Goal: Information Seeking & Learning: Learn about a topic

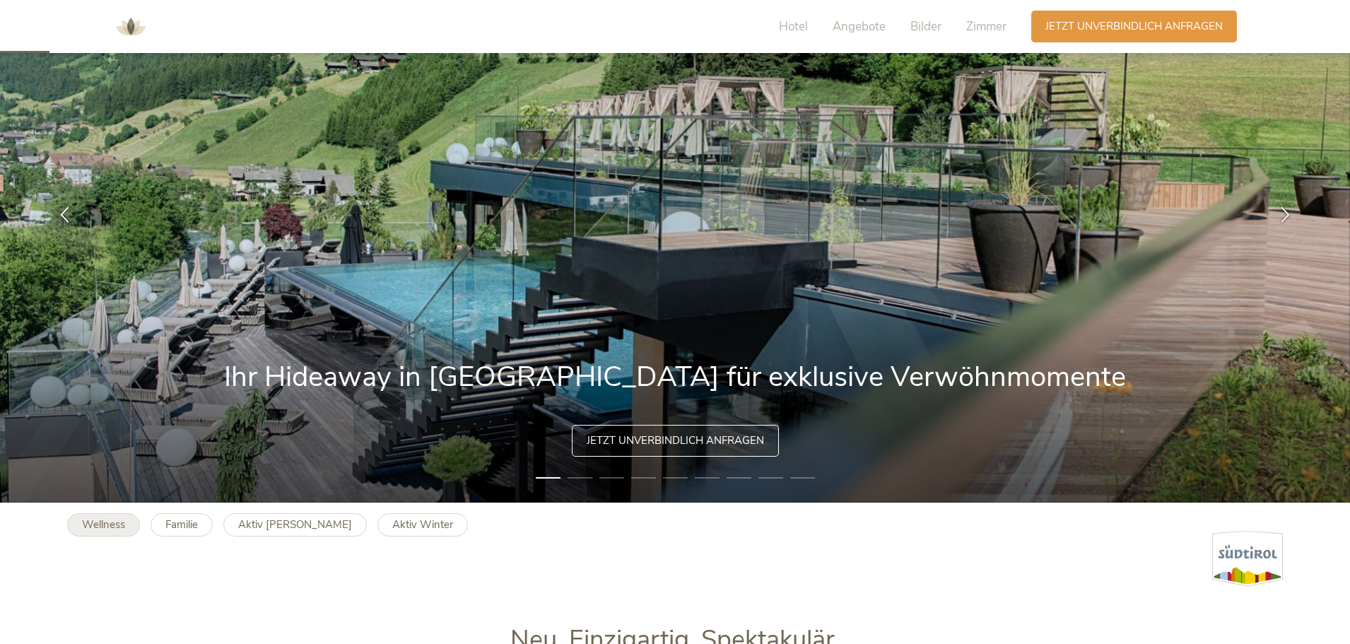
click at [101, 525] on b "Wellness" at bounding box center [103, 524] width 43 height 14
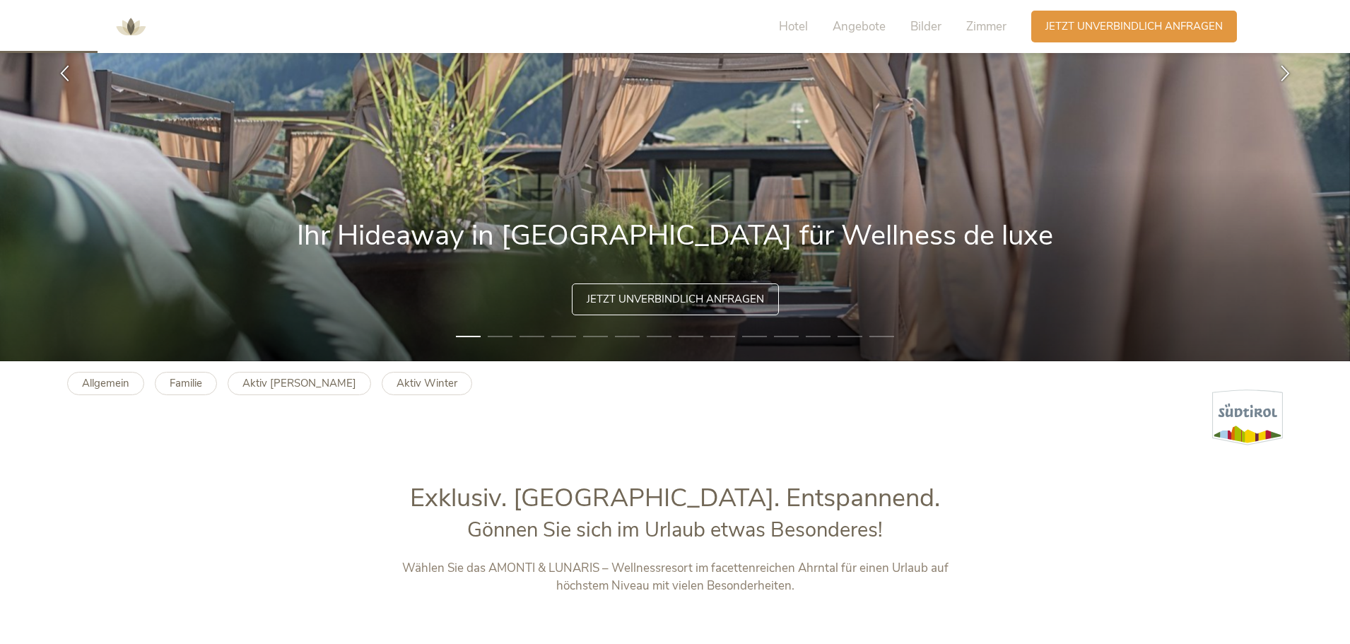
scroll to position [353, 0]
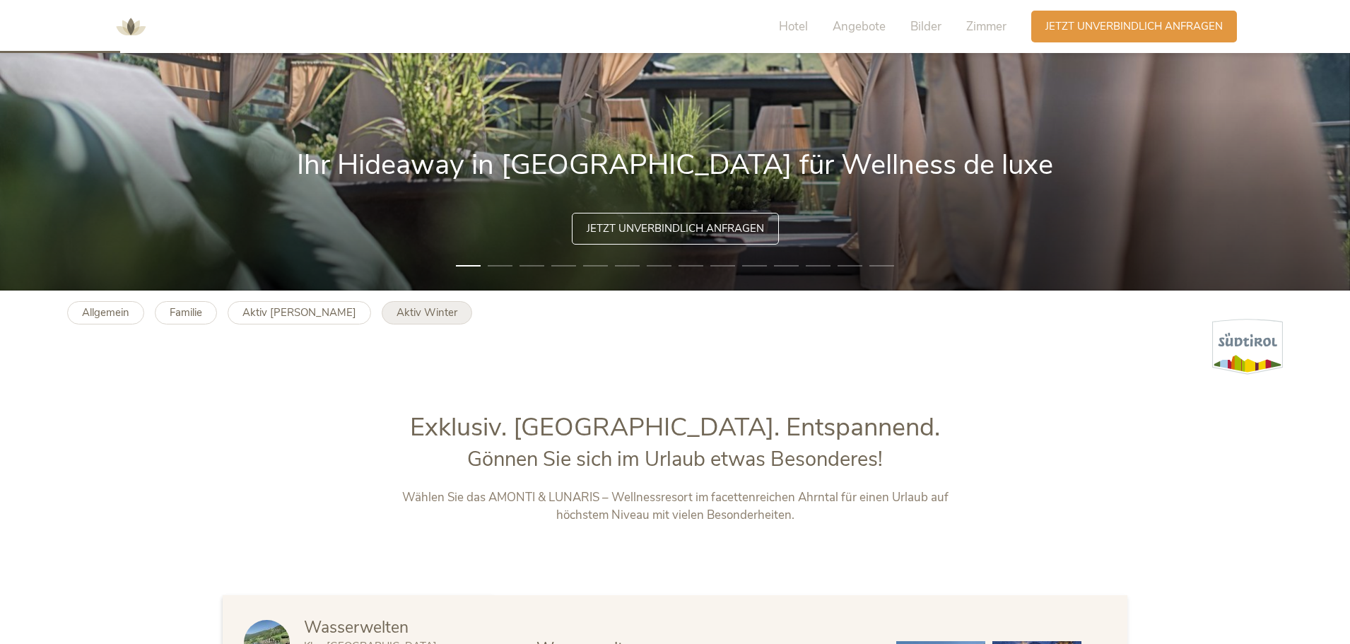
click at [397, 310] on b "Aktiv Winter" at bounding box center [427, 312] width 61 height 14
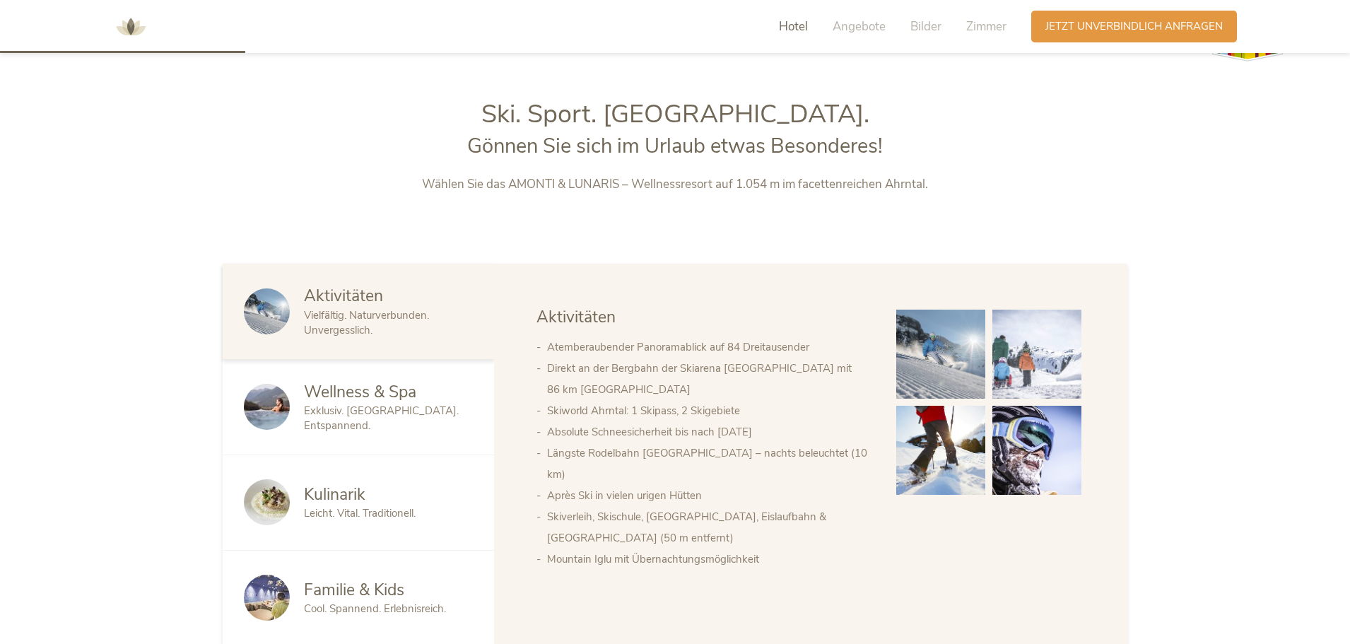
scroll to position [707, 0]
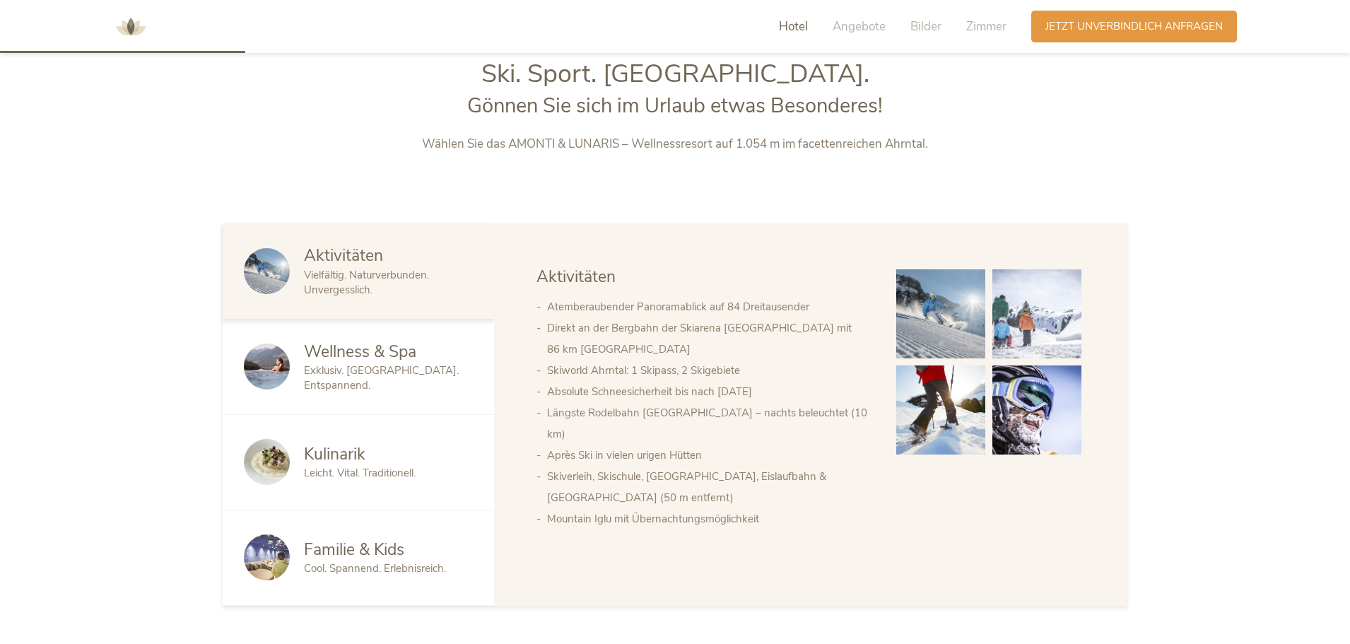
click at [378, 387] on div "Wellness & Spa Exklusiv. [GEOGRAPHIC_DATA]. Entspannend." at bounding box center [358, 367] width 271 height 95
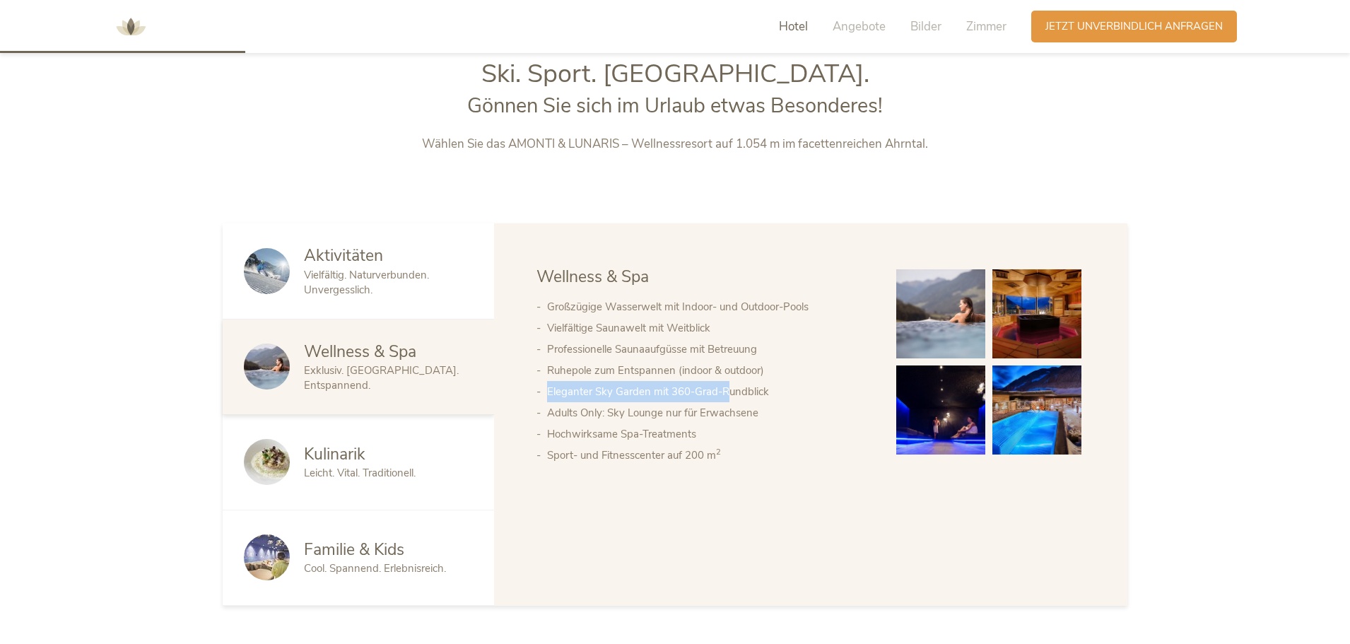
drag, startPoint x: 678, startPoint y: 392, endPoint x: 729, endPoint y: 392, distance: 50.9
click at [729, 392] on ul "Großzügige Wasserwelt mit Indoor- und Outdoor-Pools Vielfältige Saunawelt mit W…" at bounding box center [703, 381] width 332 height 170
click at [321, 263] on div "Aktivitäten Vielfältig. Naturverbunden. Unvergesslich." at bounding box center [388, 271] width 169 height 52
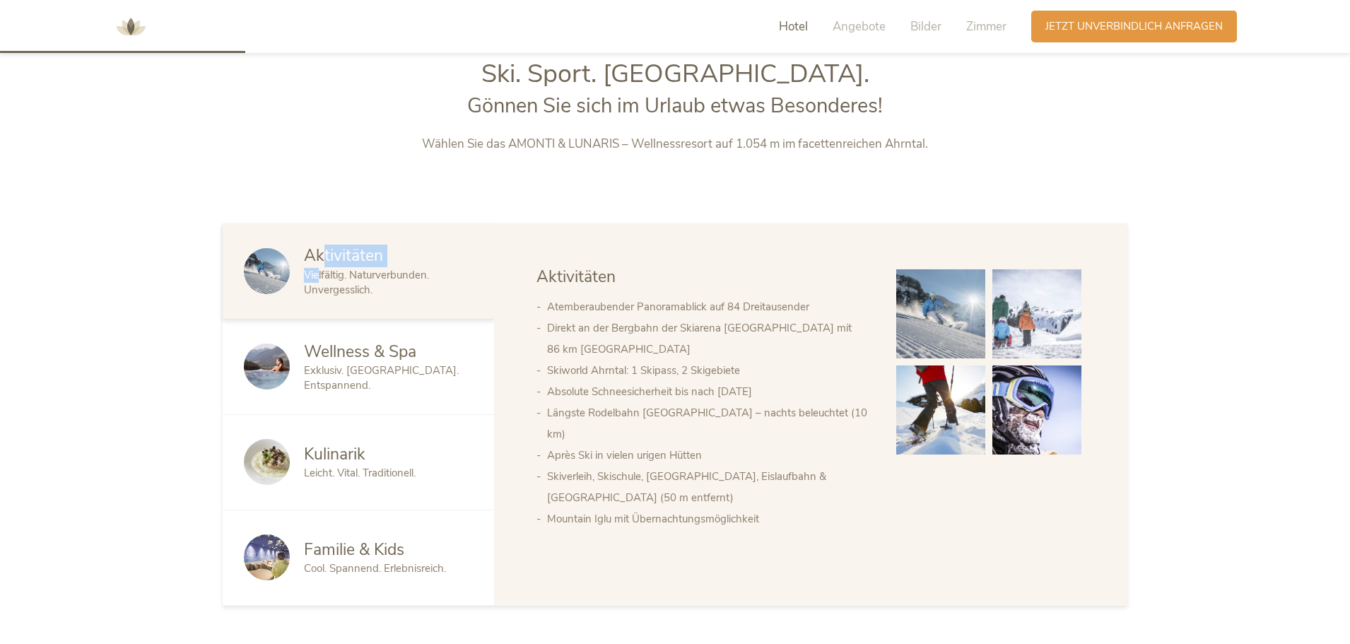
click at [382, 259] on span "Aktivitäten" at bounding box center [343, 256] width 79 height 22
drag, startPoint x: 676, startPoint y: 324, endPoint x: 735, endPoint y: 321, distance: 59.5
click at [765, 325] on li "Direkt an der Bergbahn der Skiarena [GEOGRAPHIC_DATA] mit 86 km [GEOGRAPHIC_DAT…" at bounding box center [707, 338] width 321 height 42
drag, startPoint x: 547, startPoint y: 349, endPoint x: 614, endPoint y: 344, distance: 66.6
click at [614, 360] on li "Skiworld Ahrntal: 1 Skipass, 2 Skigebiete" at bounding box center [707, 370] width 321 height 21
